Goal: Check status: Check status

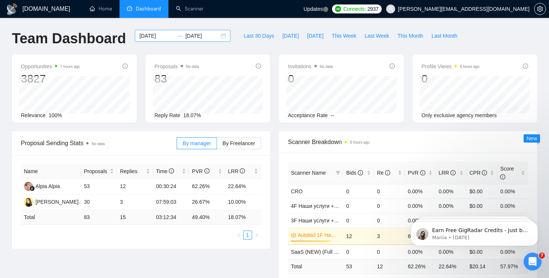
click at [216, 36] on div "[DATE] [DATE]" at bounding box center [183, 36] width 96 height 12
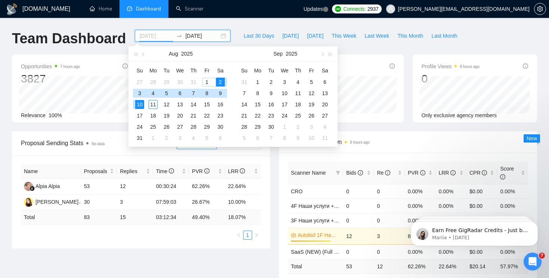
type input "[DATE]"
click at [221, 81] on div "2" at bounding box center [220, 82] width 9 height 9
type input "[DATE]"
click at [139, 76] on th "Su" at bounding box center [139, 71] width 13 height 12
click at [139, 84] on table "Su Mo Tu We Th Fr Sa 27 28 29 30 31 1 2 3 4 5 6 7 8 9 10 11 12 13 14 15 16 17 1…" at bounding box center [180, 104] width 94 height 79
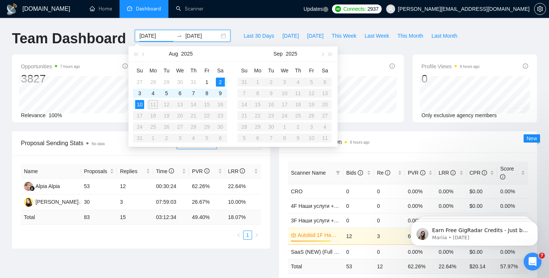
click at [162, 35] on input "[DATE]" at bounding box center [156, 36] width 34 height 8
type input "[DATE]"
click at [140, 79] on div "27" at bounding box center [139, 82] width 9 height 9
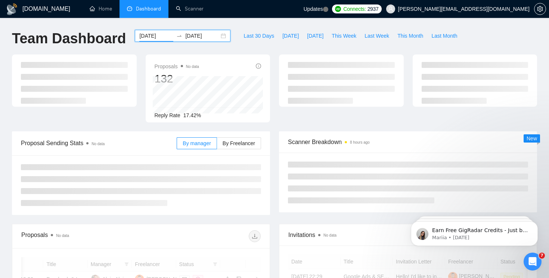
click at [199, 40] on input "[DATE]" at bounding box center [202, 36] width 34 height 8
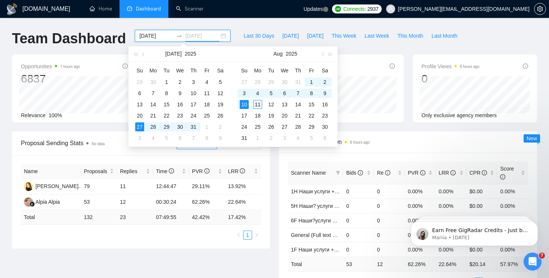
type input "[DATE]"
click at [256, 102] on div "11" at bounding box center [257, 104] width 9 height 9
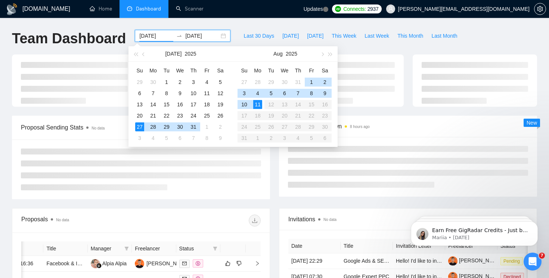
type input "[DATE]"
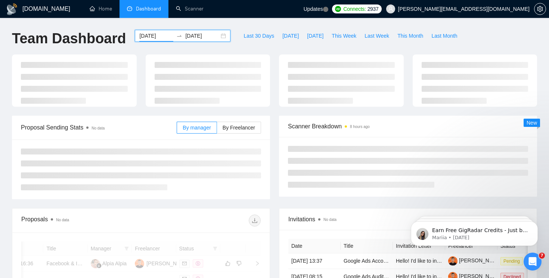
click at [249, 44] on body "[DOMAIN_NAME] Home Dashboard Scanner Updates Connects: 2937 [PERSON_NAME][EMAIL…" at bounding box center [274, 139] width 549 height 278
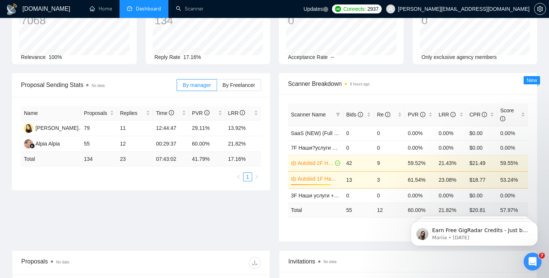
scroll to position [61, 0]
